Goal: Information Seeking & Learning: Learn about a topic

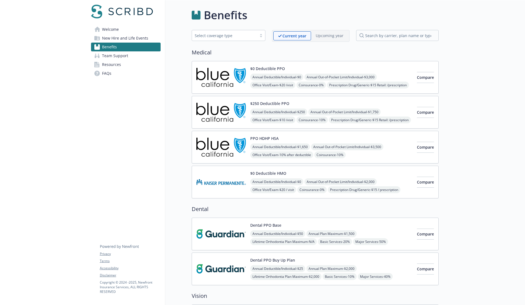
click at [209, 86] on img at bounding box center [221, 77] width 50 height 23
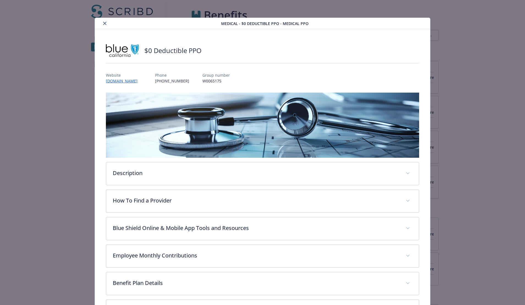
scroll to position [17, 0]
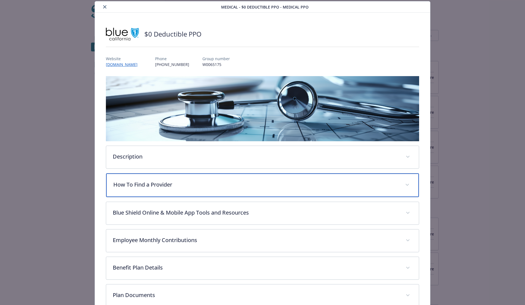
click at [143, 183] on p "How To Find a Provider" at bounding box center [255, 185] width 285 height 8
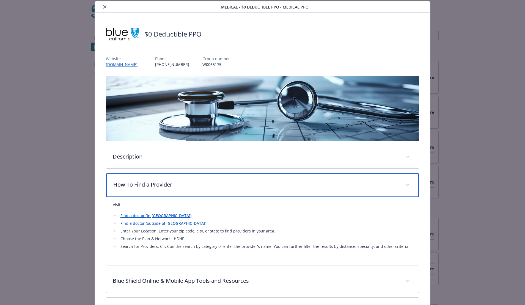
click at [162, 183] on p "How To Find a Provider" at bounding box center [255, 185] width 285 height 8
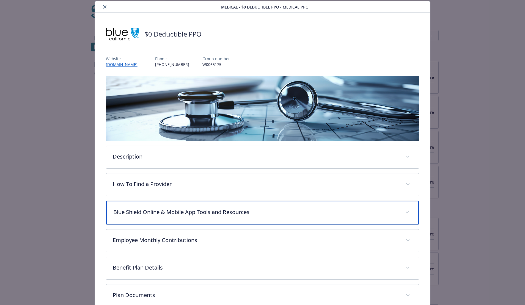
click at [178, 208] on div "Blue Shield Online & Mobile App Tools and Resources" at bounding box center [262, 213] width 313 height 24
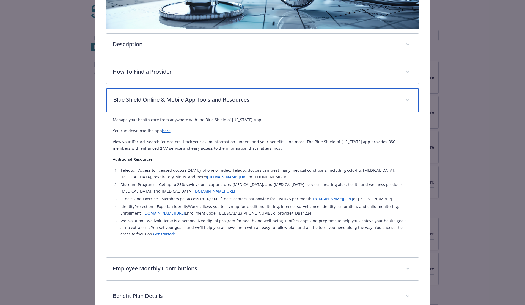
click at [147, 102] on p "Blue Shield Online & Mobile App Tools and Resources" at bounding box center [255, 100] width 285 height 8
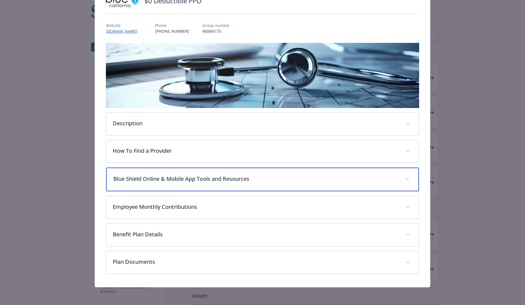
scroll to position [49, 0]
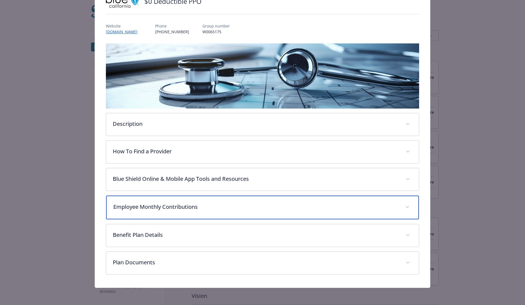
click at [166, 205] on p "Employee Monthly Contributions" at bounding box center [255, 207] width 285 height 8
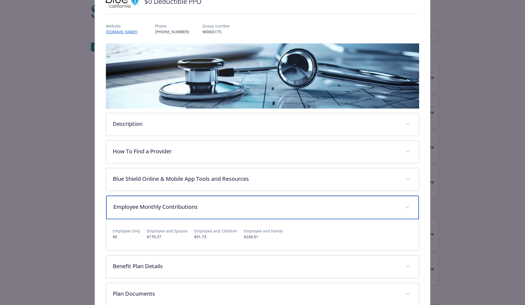
click at [166, 205] on p "Employee Monthly Contributions" at bounding box center [255, 207] width 285 height 8
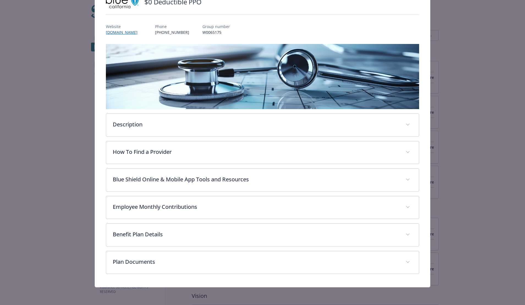
scroll to position [48, 0]
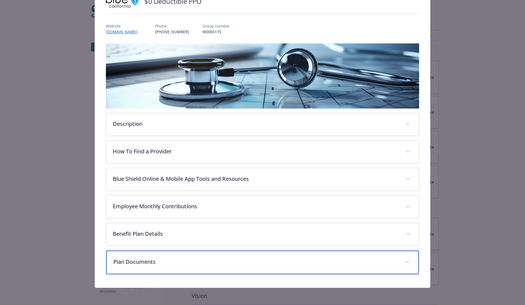
click at [175, 262] on p "Plan Documents" at bounding box center [255, 262] width 285 height 8
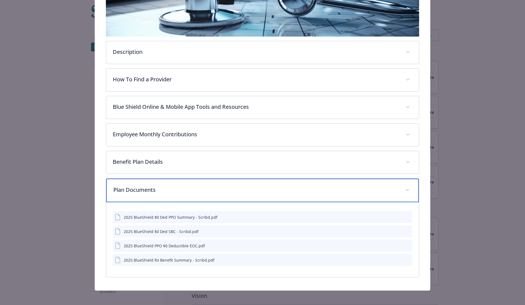
scroll to position [124, 0]
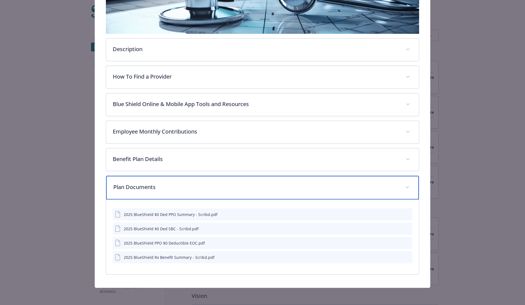
click at [162, 185] on p "Plan Documents" at bounding box center [255, 187] width 285 height 8
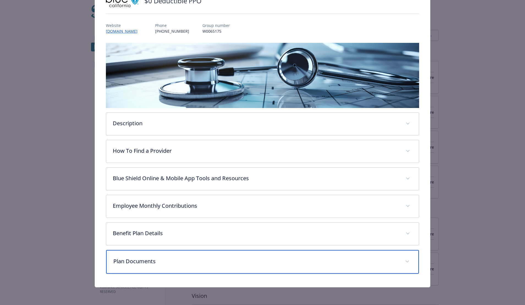
scroll to position [49, 0]
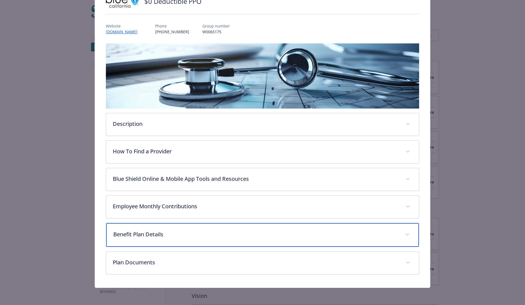
click at [171, 229] on div "Benefit Plan Details" at bounding box center [262, 235] width 313 height 24
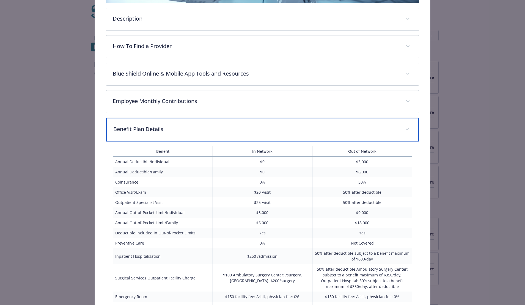
scroll to position [0, 0]
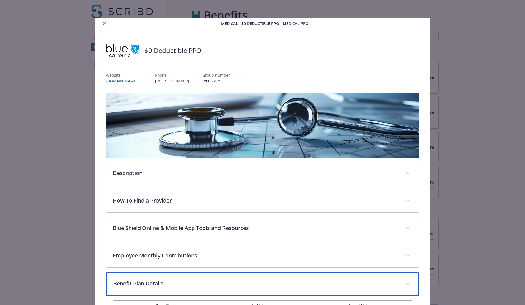
click at [197, 282] on p "Benefit Plan Details" at bounding box center [255, 284] width 285 height 8
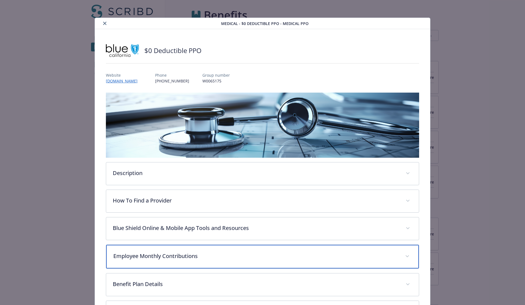
click at [174, 257] on p "Employee Monthly Contributions" at bounding box center [255, 256] width 285 height 8
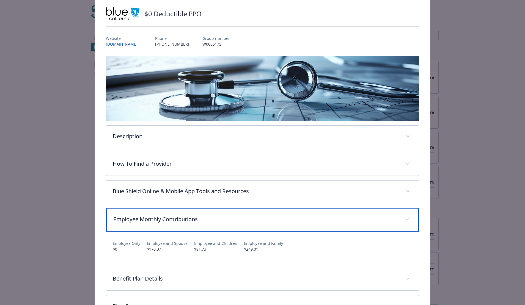
scroll to position [38, 0]
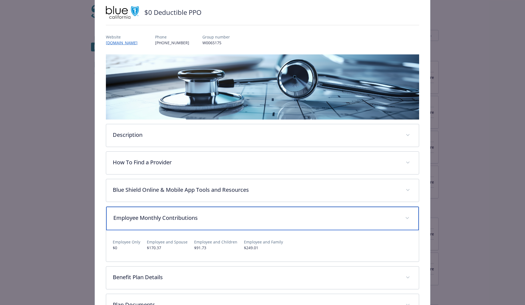
click at [179, 218] on p "Employee Monthly Contributions" at bounding box center [255, 218] width 285 height 8
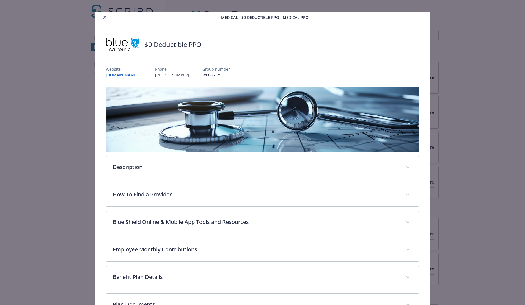
scroll to position [0, 0]
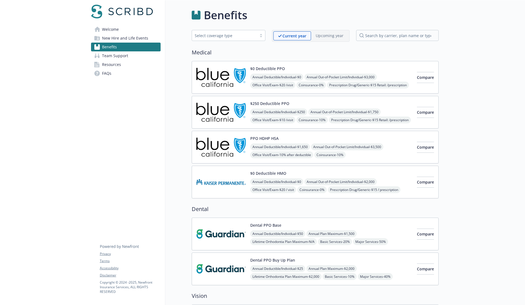
scroll to position [9, 0]
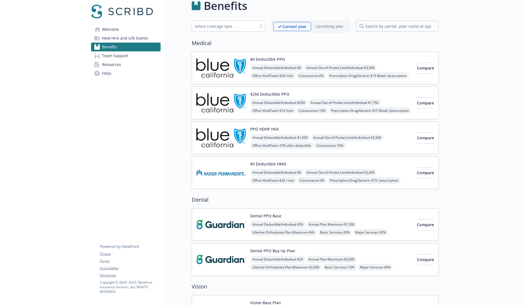
click at [215, 74] on img at bounding box center [221, 67] width 50 height 23
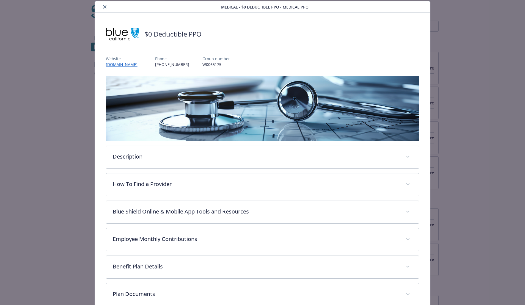
scroll to position [48, 0]
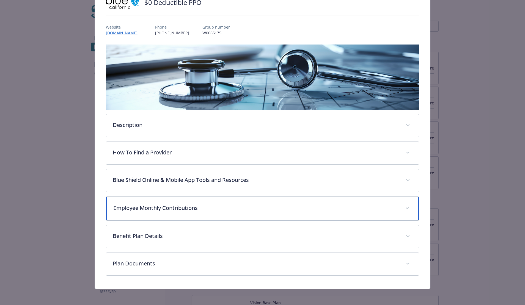
click at [199, 203] on div "Employee Monthly Contributions" at bounding box center [262, 209] width 313 height 24
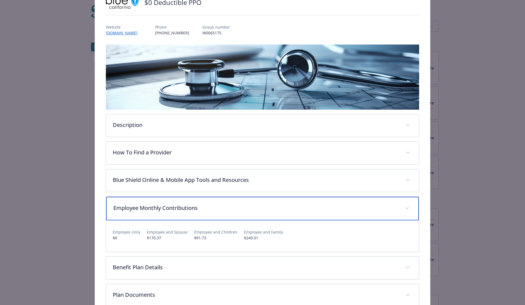
click at [199, 203] on div "Employee Monthly Contributions" at bounding box center [262, 209] width 313 height 24
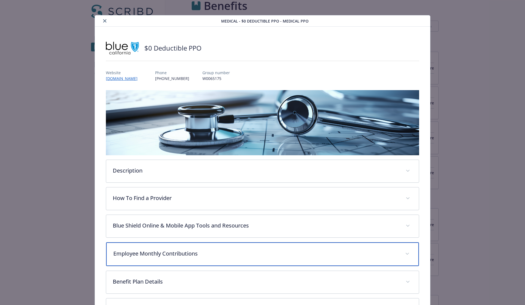
scroll to position [0, 0]
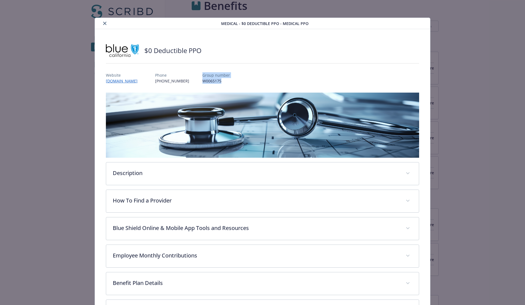
drag, startPoint x: 228, startPoint y: 81, endPoint x: 203, endPoint y: 72, distance: 26.7
click at [203, 72] on div "Website [DOMAIN_NAME] Phone [PHONE_NUMBER] Group number W0065175" at bounding box center [263, 76] width 314 height 16
click at [204, 76] on p "Group number" at bounding box center [216, 75] width 28 height 6
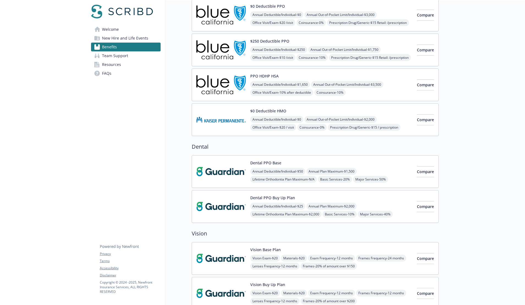
click at [220, 176] on img at bounding box center [221, 171] width 50 height 23
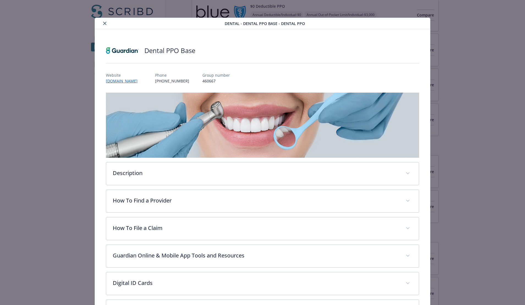
scroll to position [17, 0]
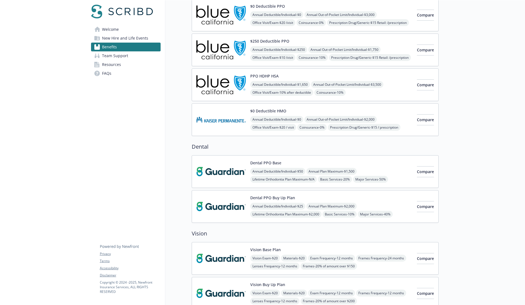
click at [292, 49] on span "Annual Deductible/Individual - $250" at bounding box center [278, 49] width 57 height 7
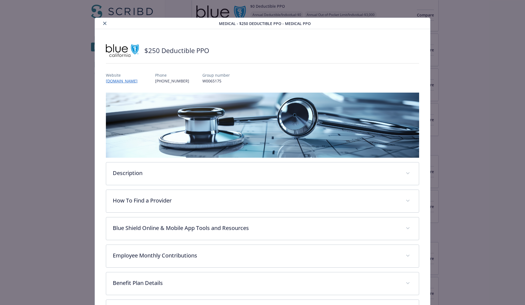
scroll to position [17, 0]
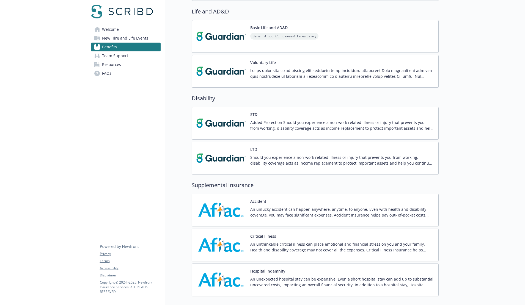
click at [268, 74] on p at bounding box center [342, 74] width 184 height 12
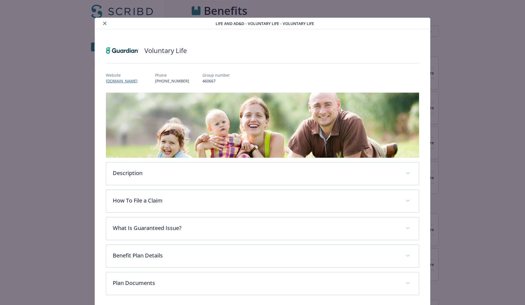
scroll to position [372, 0]
